Goal: Task Accomplishment & Management: Manage account settings

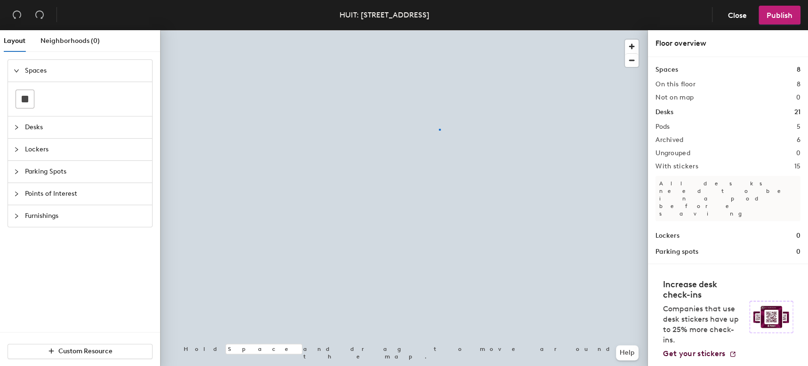
click at [439, 30] on div at bounding box center [404, 30] width 488 height 0
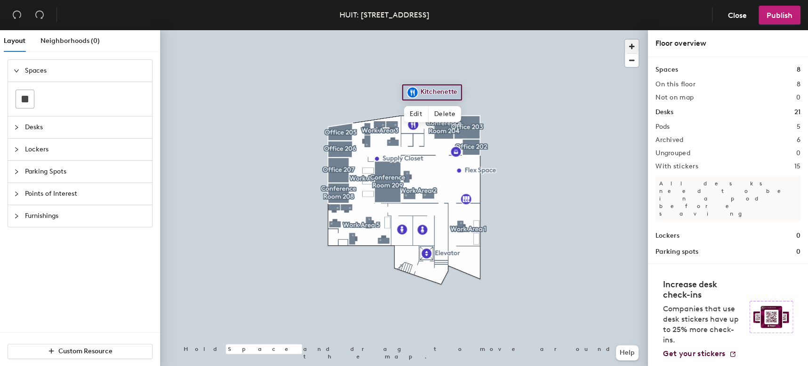
click at [626, 47] on span "button" at bounding box center [632, 47] width 14 height 14
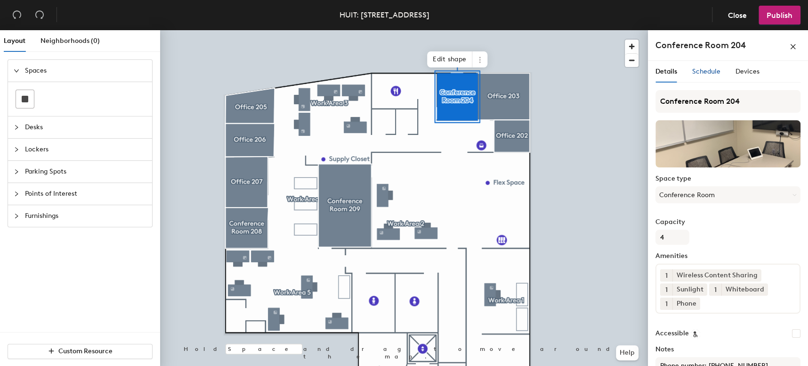
click at [712, 74] on span "Schedule" at bounding box center [707, 71] width 28 height 8
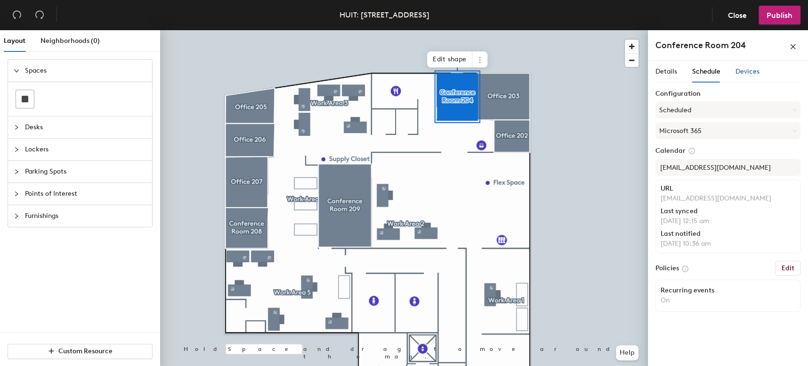
click at [749, 74] on span "Devices" at bounding box center [748, 71] width 24 height 8
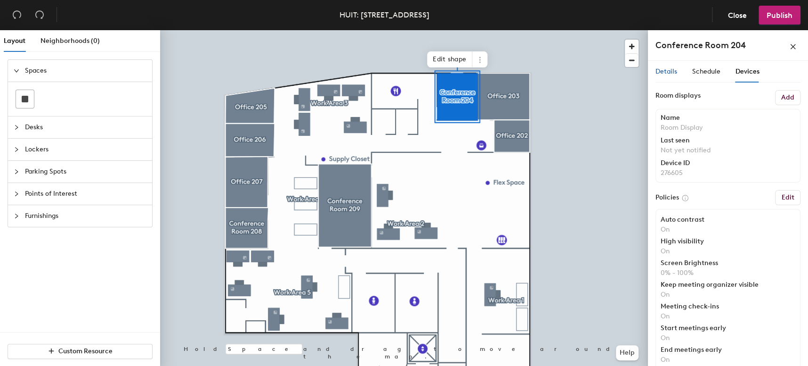
scroll to position [0, 0]
drag, startPoint x: 672, startPoint y: 75, endPoint x: 693, endPoint y: 85, distance: 22.5
click at [673, 76] on div "Details" at bounding box center [667, 71] width 22 height 10
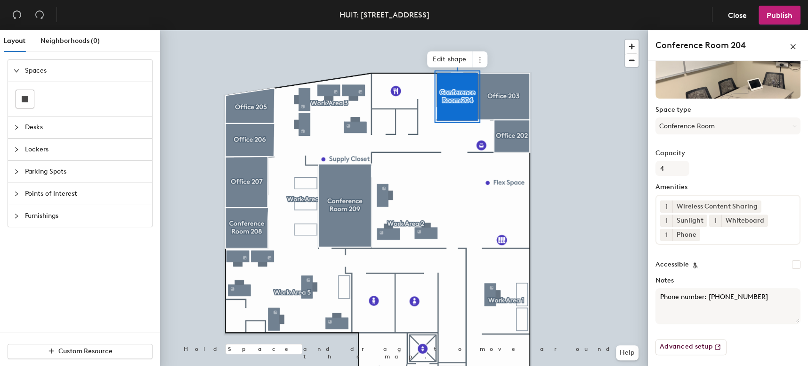
scroll to position [68, 0]
drag, startPoint x: 702, startPoint y: 349, endPoint x: 697, endPoint y: 348, distance: 5.7
click at [702, 349] on button "Advanced setup" at bounding box center [691, 347] width 71 height 16
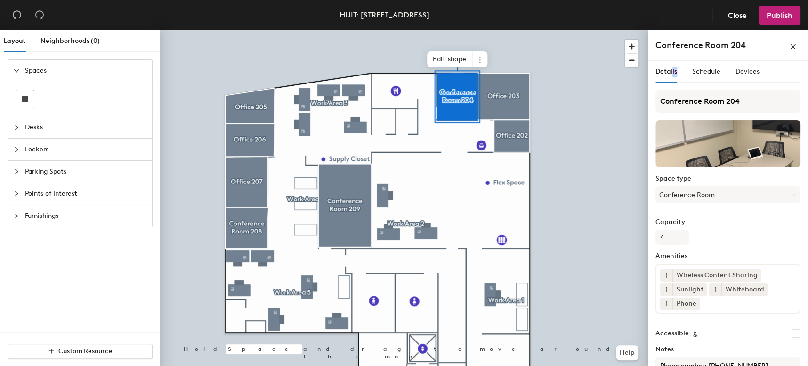
scroll to position [0, 0]
drag, startPoint x: 722, startPoint y: 66, endPoint x: 713, endPoint y: 70, distance: 9.9
click at [722, 67] on div "Details Schedule Devices" at bounding box center [708, 72] width 104 height 22
click at [713, 70] on span "Schedule" at bounding box center [707, 71] width 28 height 8
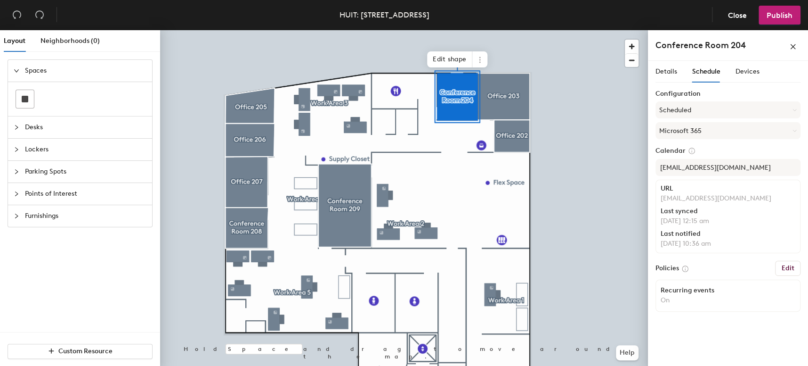
click at [780, 271] on button "Edit" at bounding box center [787, 268] width 25 height 15
drag, startPoint x: 788, startPoint y: 268, endPoint x: 775, endPoint y: 284, distance: 20.8
click at [788, 268] on h6 "Edit" at bounding box center [788, 268] width 13 height 8
click at [785, 264] on h6 "Edit" at bounding box center [788, 268] width 13 height 8
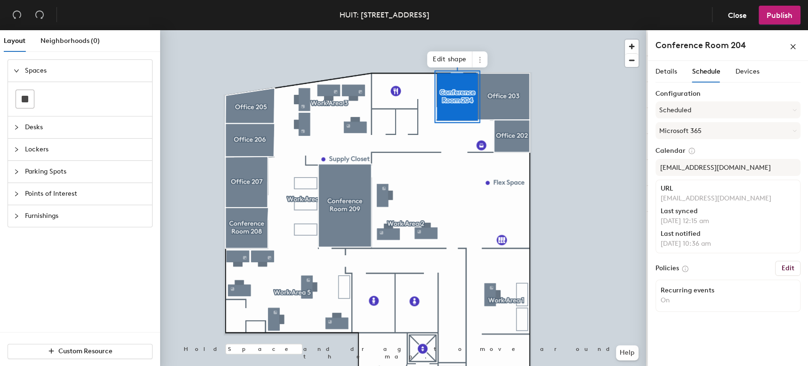
drag, startPoint x: 695, startPoint y: 293, endPoint x: 684, endPoint y: 293, distance: 10.8
click at [691, 293] on div "Recurring events On" at bounding box center [728, 295] width 135 height 18
click at [789, 267] on h6 "Edit" at bounding box center [788, 268] width 13 height 8
click at [792, 266] on h6 "Edit" at bounding box center [788, 268] width 13 height 8
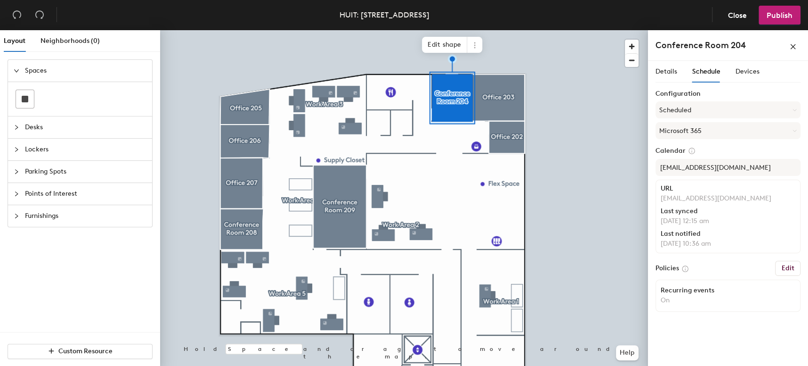
click at [789, 268] on h6 "Edit" at bounding box center [788, 268] width 13 height 8
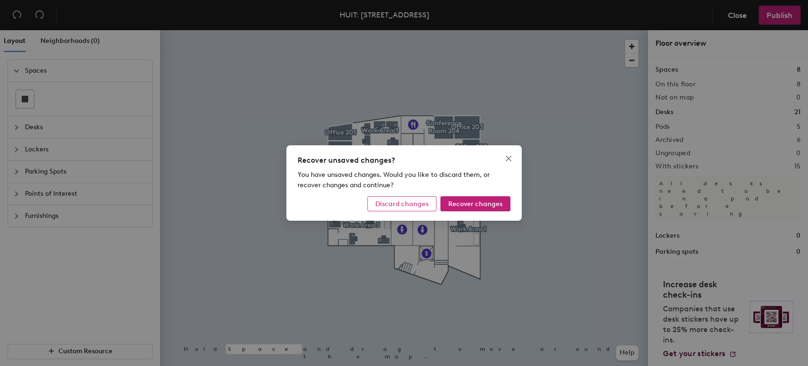
click at [416, 199] on div "Recover unsaved changes? You have unsaved changes. Would you like to discard th…" at bounding box center [404, 182] width 236 height 75
click at [418, 204] on span "Discard changes" at bounding box center [401, 204] width 53 height 8
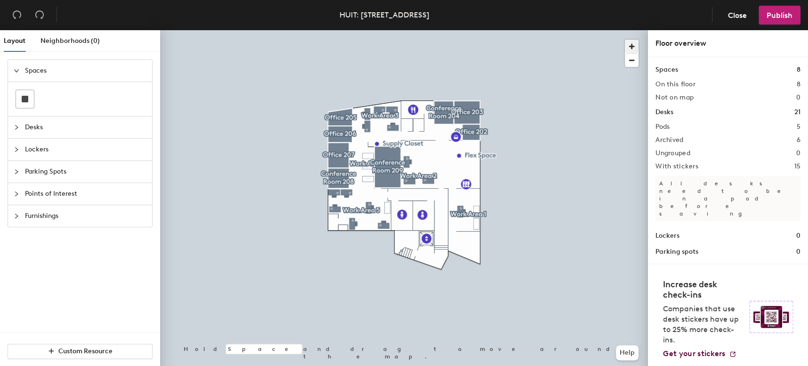
click at [633, 50] on span "button" at bounding box center [632, 47] width 14 height 14
click at [524, 30] on div at bounding box center [404, 30] width 488 height 0
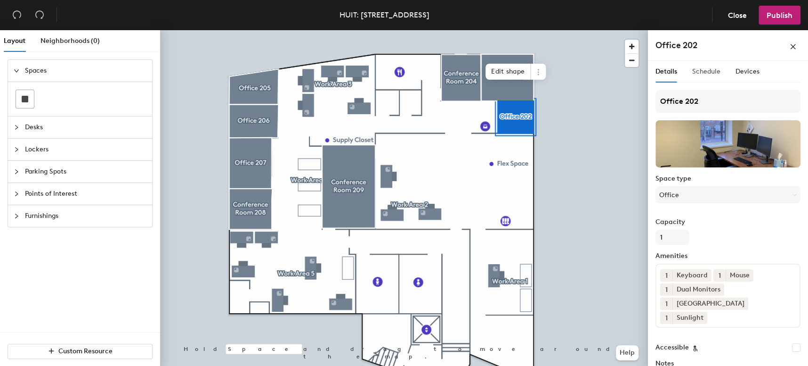
click at [702, 77] on div "Schedule" at bounding box center [707, 72] width 28 height 22
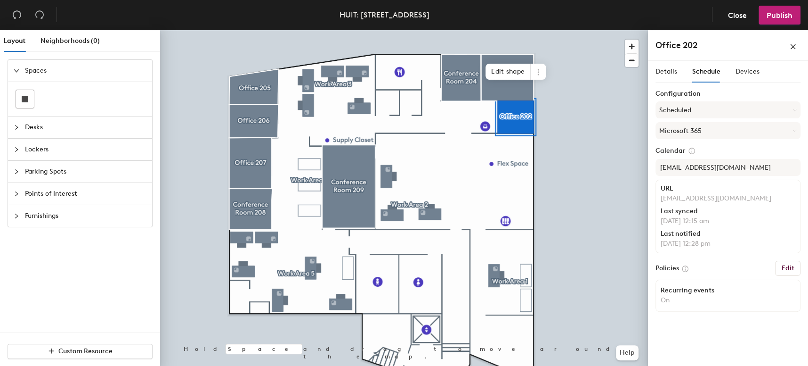
click at [794, 267] on button "Edit" at bounding box center [787, 268] width 25 height 15
click at [732, 16] on span "Close" at bounding box center [737, 15] width 19 height 9
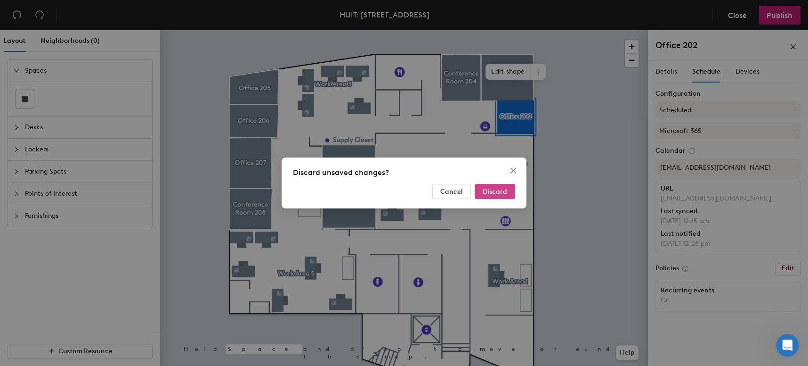
click at [492, 192] on span "Discard" at bounding box center [495, 192] width 24 height 8
